Goal: Task Accomplishment & Management: Manage account settings

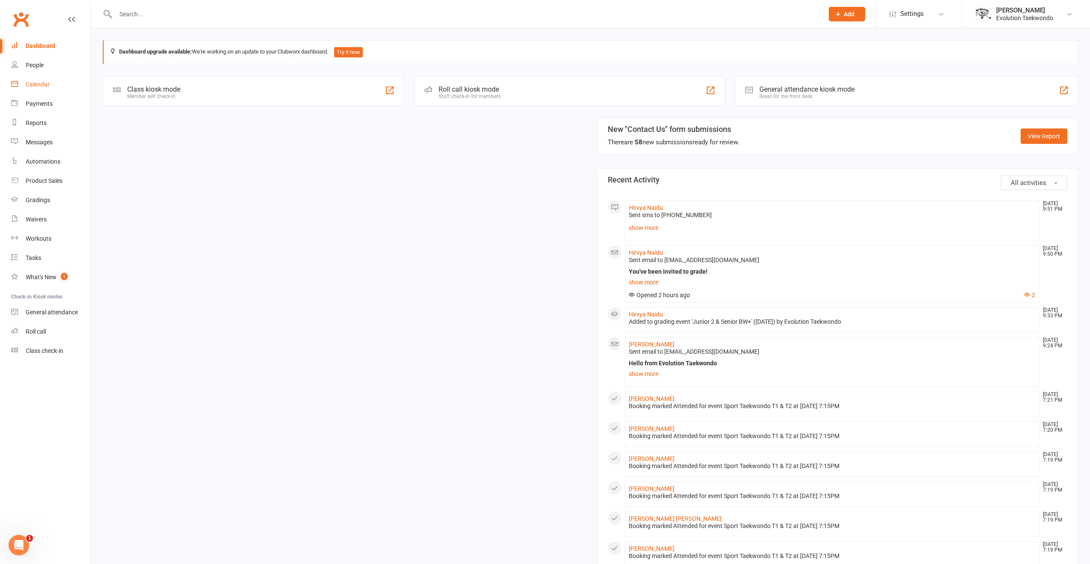
click at [36, 80] on link "Calendar" at bounding box center [50, 84] width 79 height 19
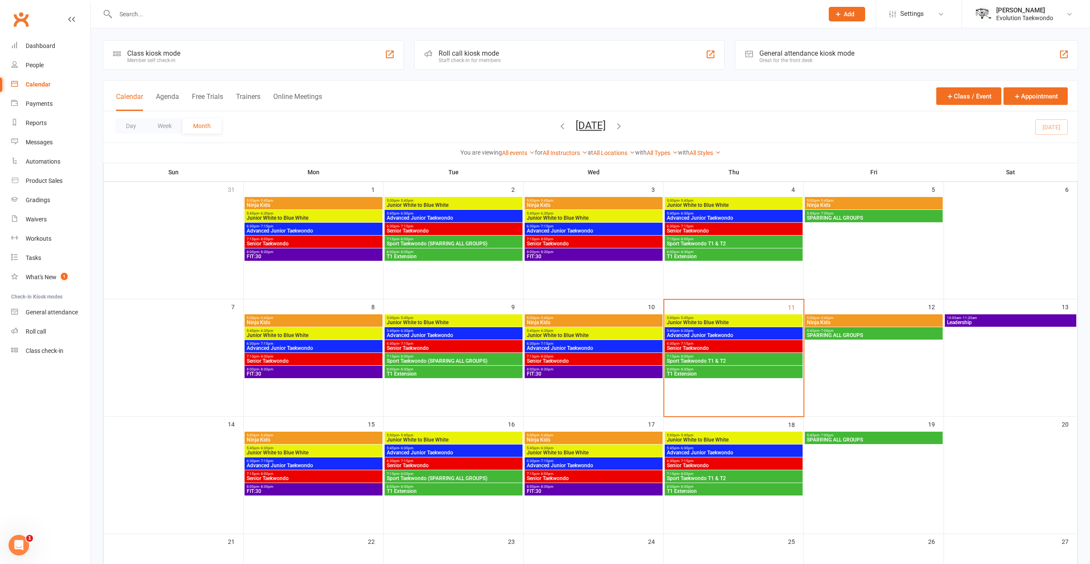
click at [722, 324] on span "Junior White to Blue White" at bounding box center [734, 322] width 135 height 5
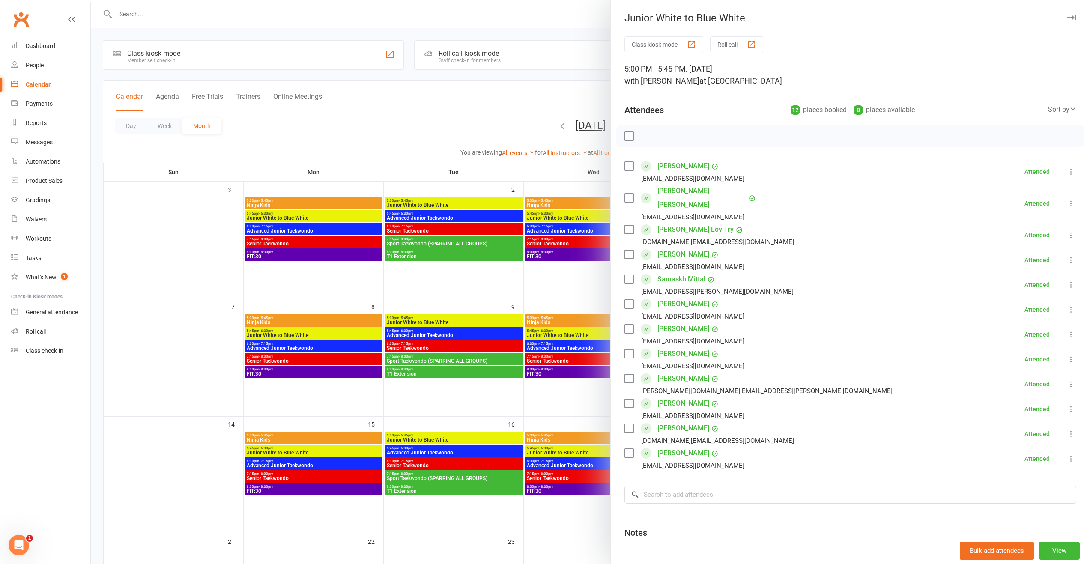
click at [491, 335] on div at bounding box center [590, 282] width 999 height 564
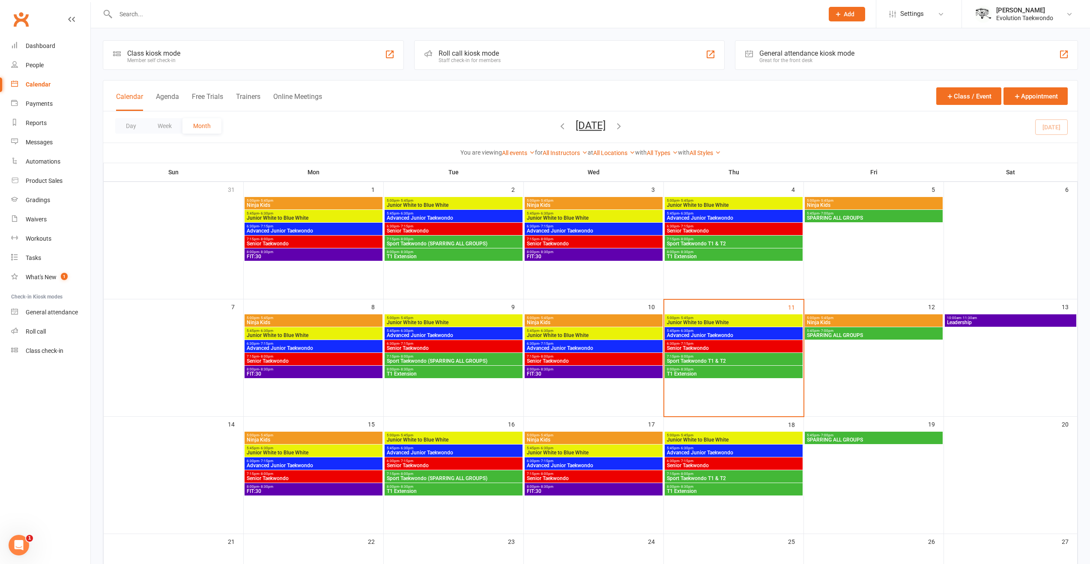
click at [700, 334] on span "Advanced Junior Taekwondo" at bounding box center [734, 335] width 135 height 5
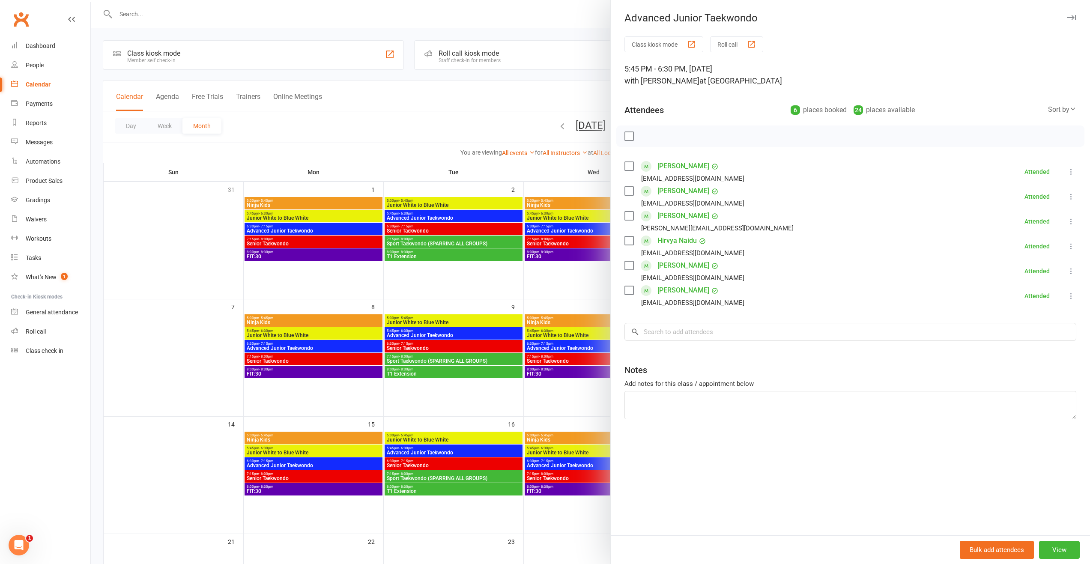
drag, startPoint x: 473, startPoint y: 347, endPoint x: 598, endPoint y: 343, distance: 124.3
click at [475, 345] on div at bounding box center [590, 282] width 999 height 564
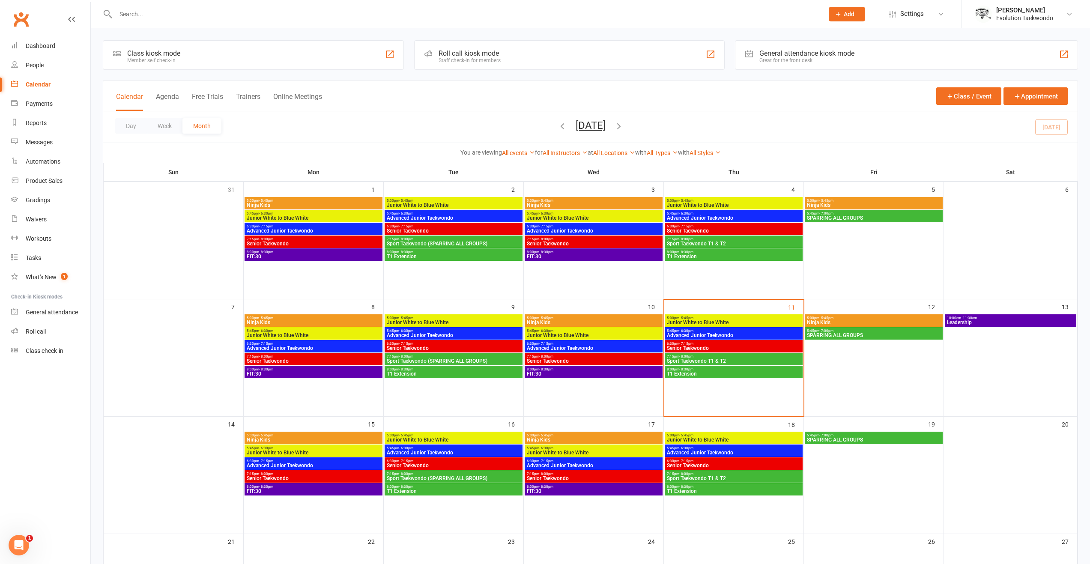
click at [685, 346] on span "Senior Taekwondo" at bounding box center [734, 348] width 135 height 5
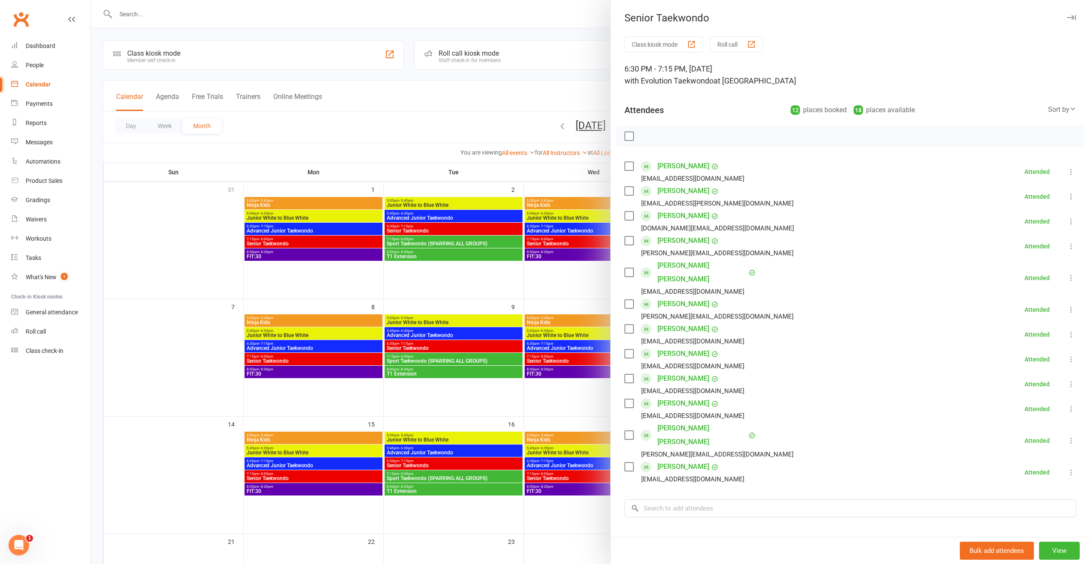
click at [506, 411] on div at bounding box center [590, 282] width 999 height 564
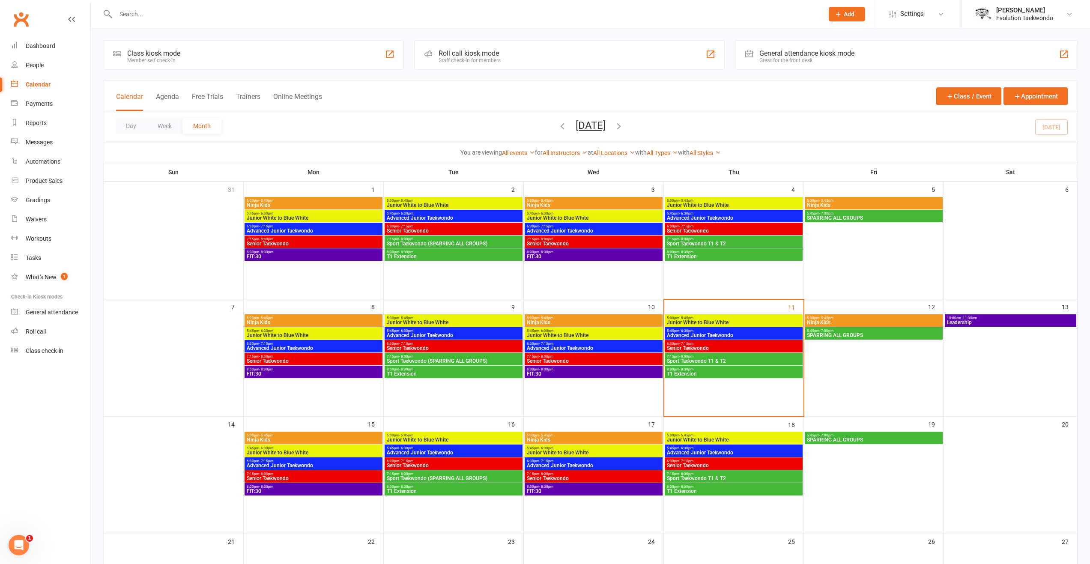
click at [694, 357] on span "7:15pm - 8:00pm" at bounding box center [734, 357] width 135 height 4
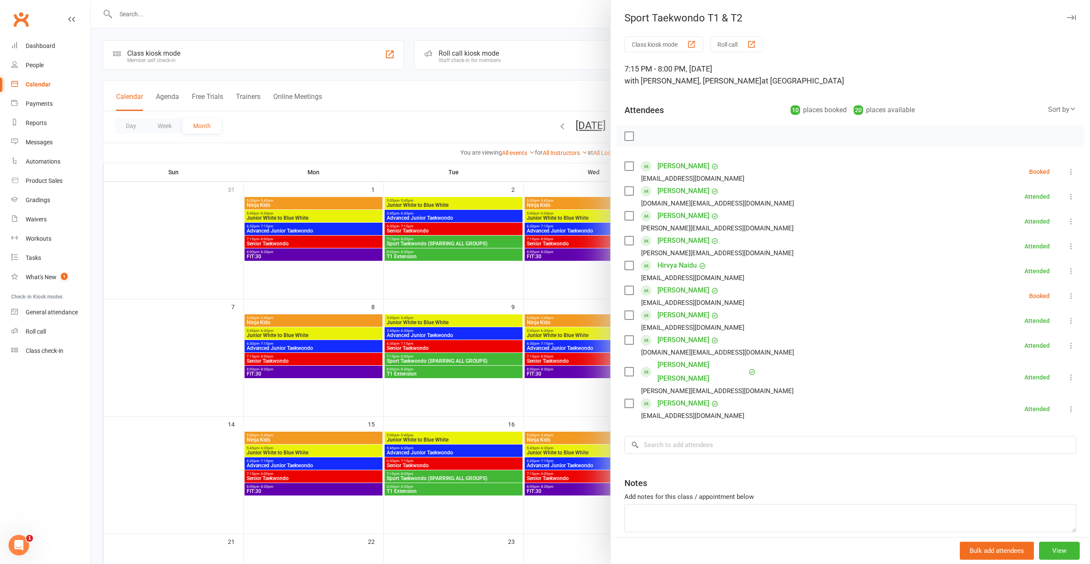
click at [628, 289] on label at bounding box center [629, 290] width 9 height 9
click at [625, 168] on label at bounding box center [629, 166] width 9 height 9
click at [644, 134] on icon "button" at bounding box center [647, 136] width 9 height 9
click at [514, 306] on div at bounding box center [590, 282] width 999 height 564
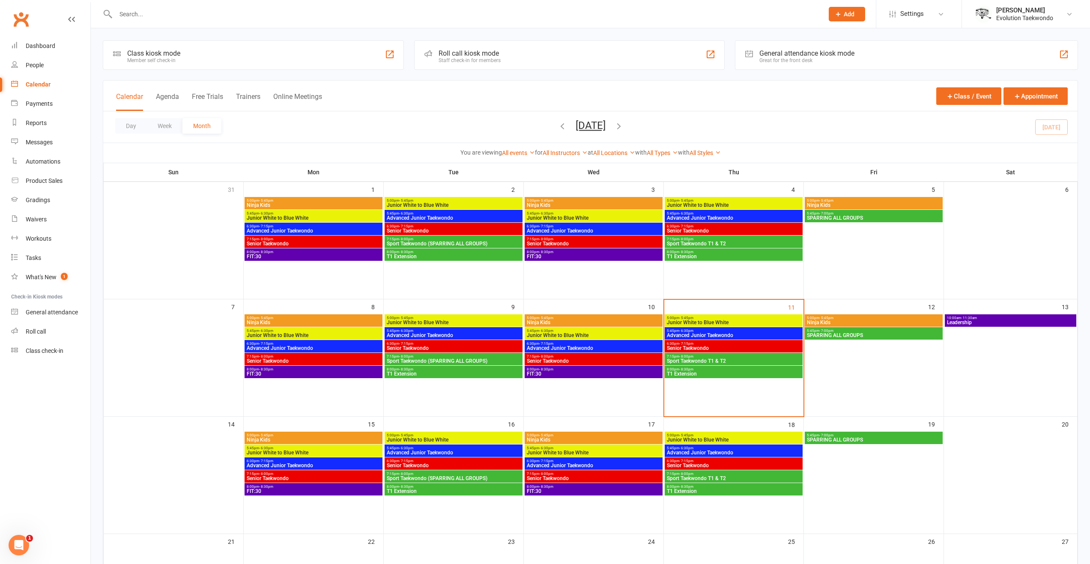
click at [682, 374] on span "T1 Extension" at bounding box center [734, 373] width 135 height 5
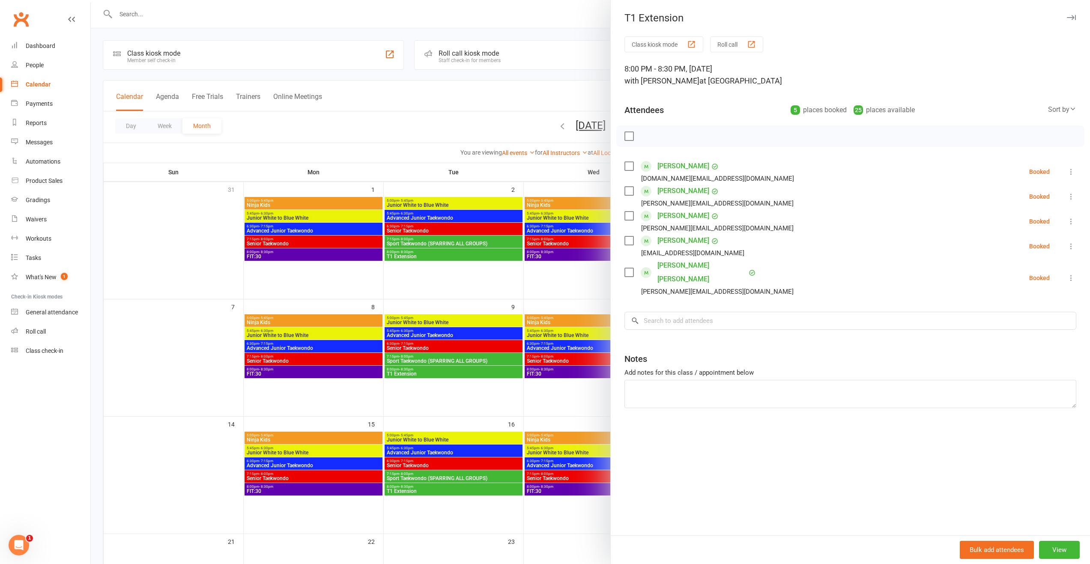
click at [625, 136] on label at bounding box center [629, 136] width 9 height 9
click at [643, 135] on icon "button" at bounding box center [647, 136] width 9 height 9
click at [501, 183] on div at bounding box center [590, 282] width 999 height 564
